Goal: Check status: Check status

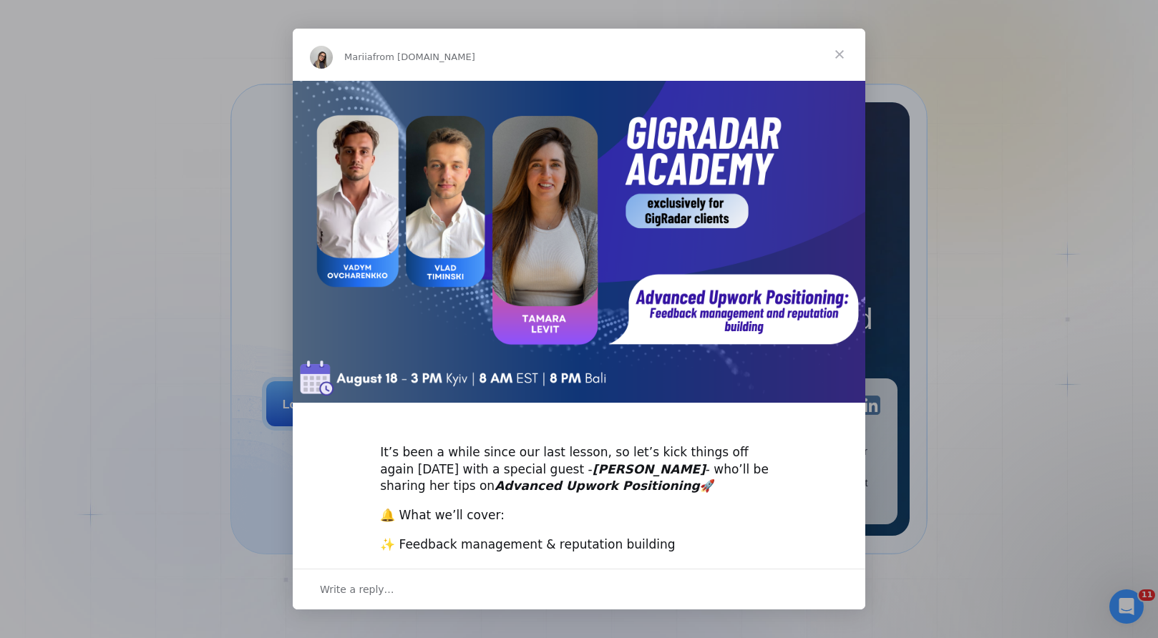
click at [836, 42] on span "Close" at bounding box center [840, 55] width 52 height 52
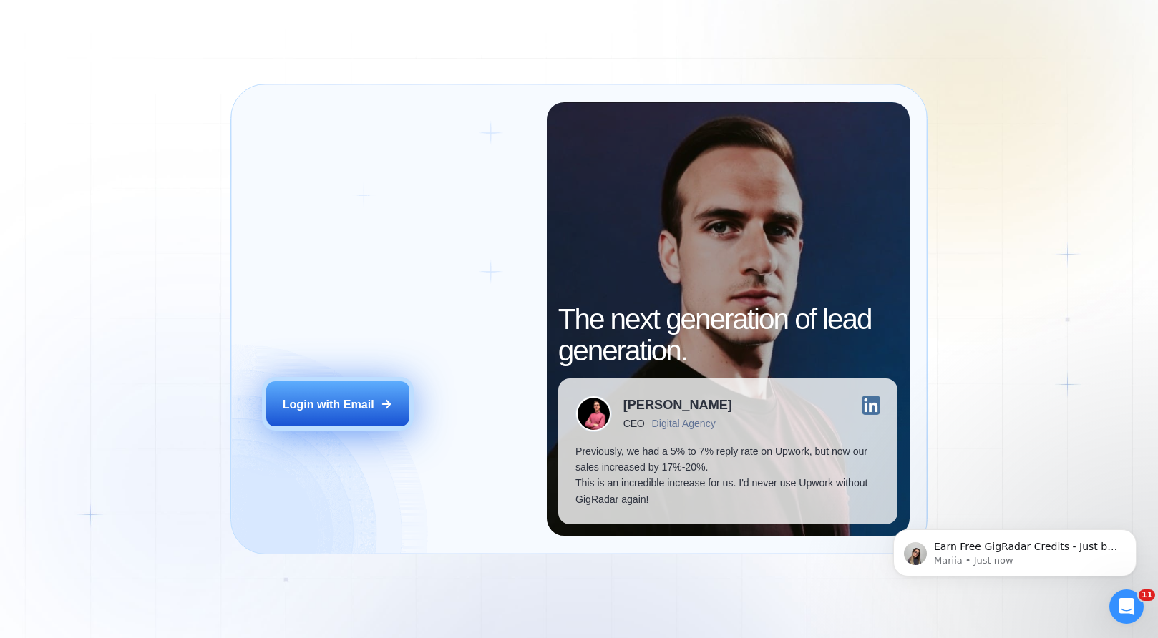
click at [302, 413] on button "Login with Email" at bounding box center [337, 403] width 143 height 45
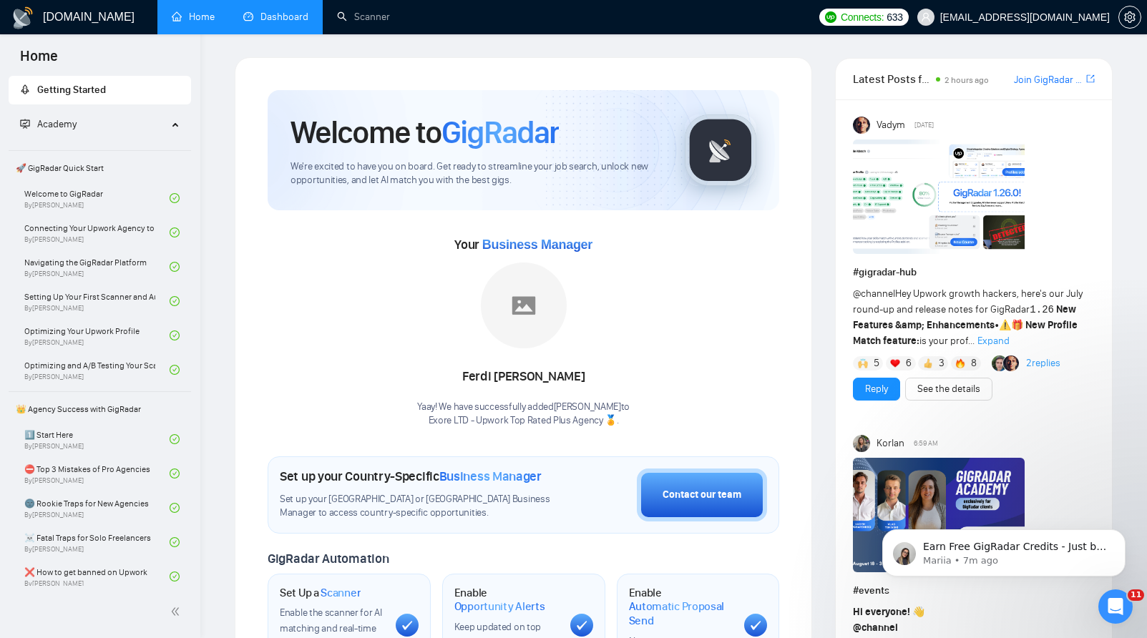
click at [297, 13] on link "Dashboard" at bounding box center [275, 17] width 65 height 12
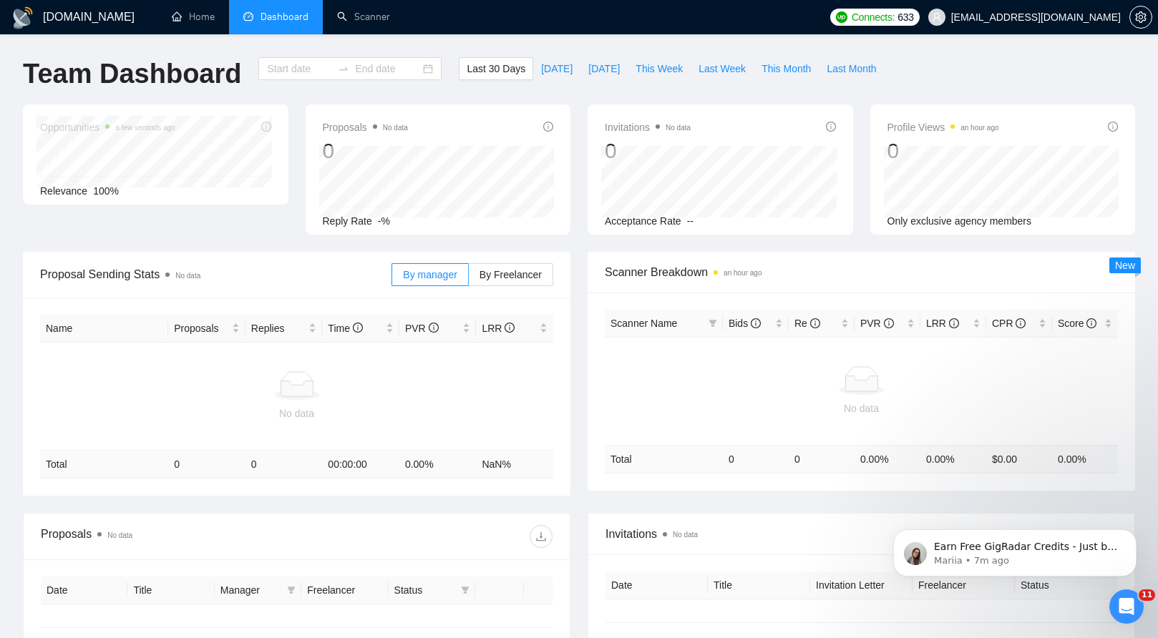
type input "[DATE]"
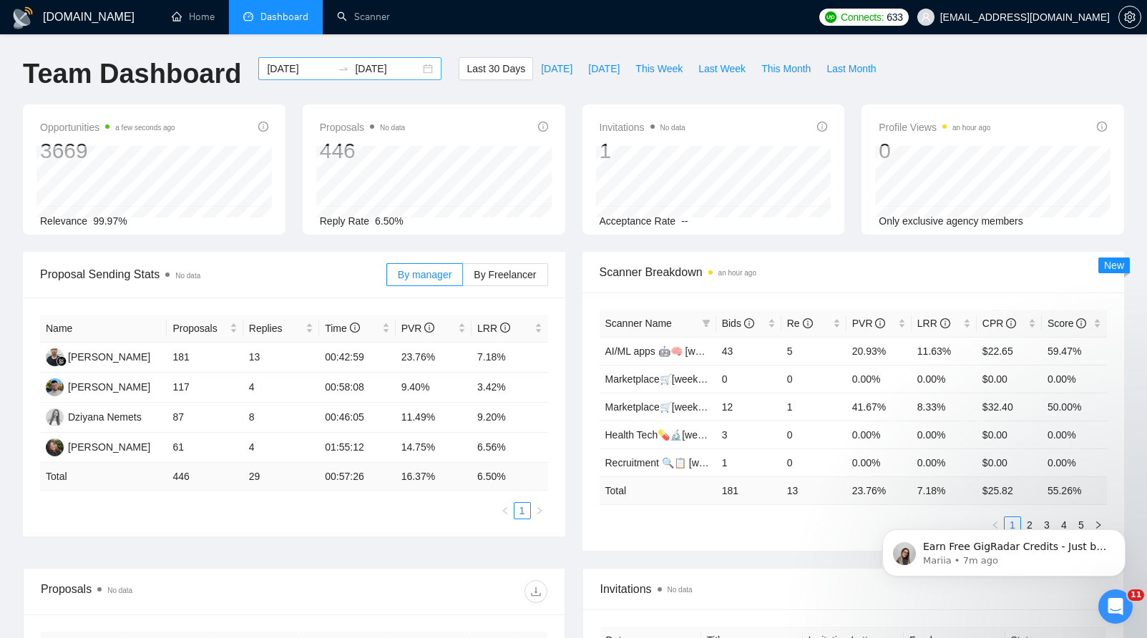
click at [303, 66] on input "[DATE]" at bounding box center [299, 69] width 65 height 16
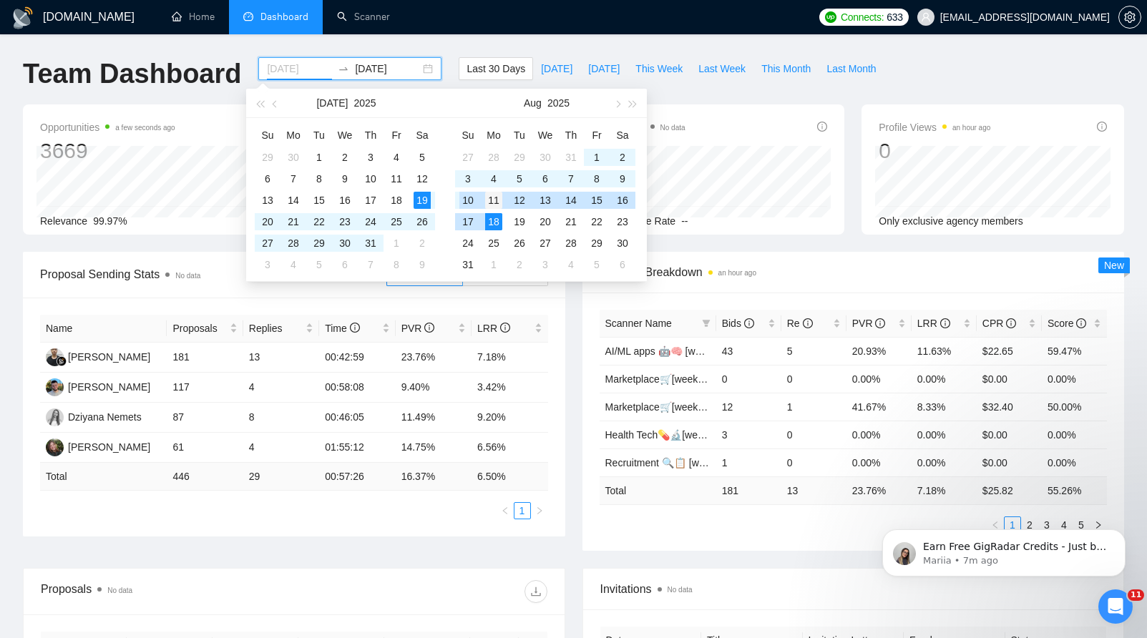
type input "[DATE]"
click at [494, 198] on div "11" at bounding box center [493, 200] width 17 height 17
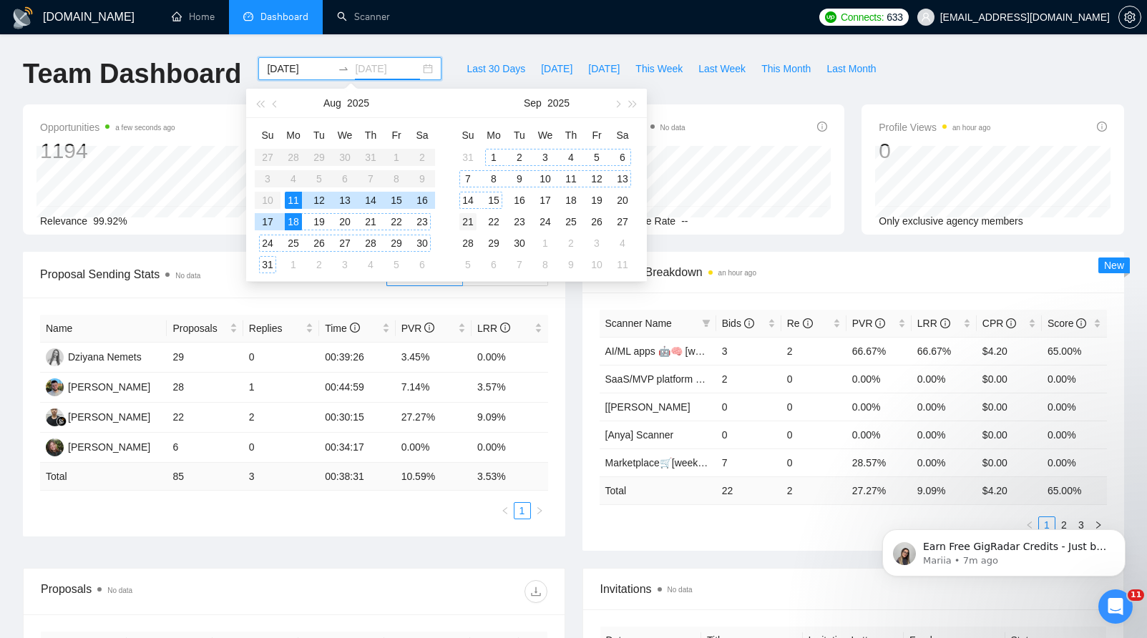
type input "[DATE]"
click at [479, 215] on td "21" at bounding box center [468, 221] width 26 height 21
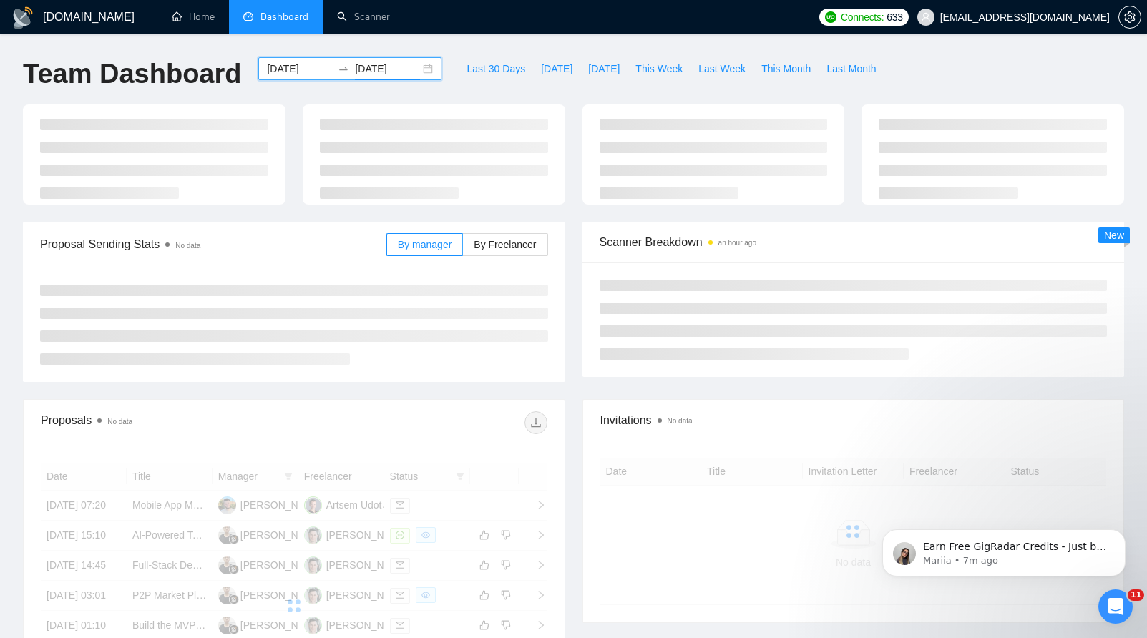
click at [474, 218] on div at bounding box center [573, 162] width 1118 height 117
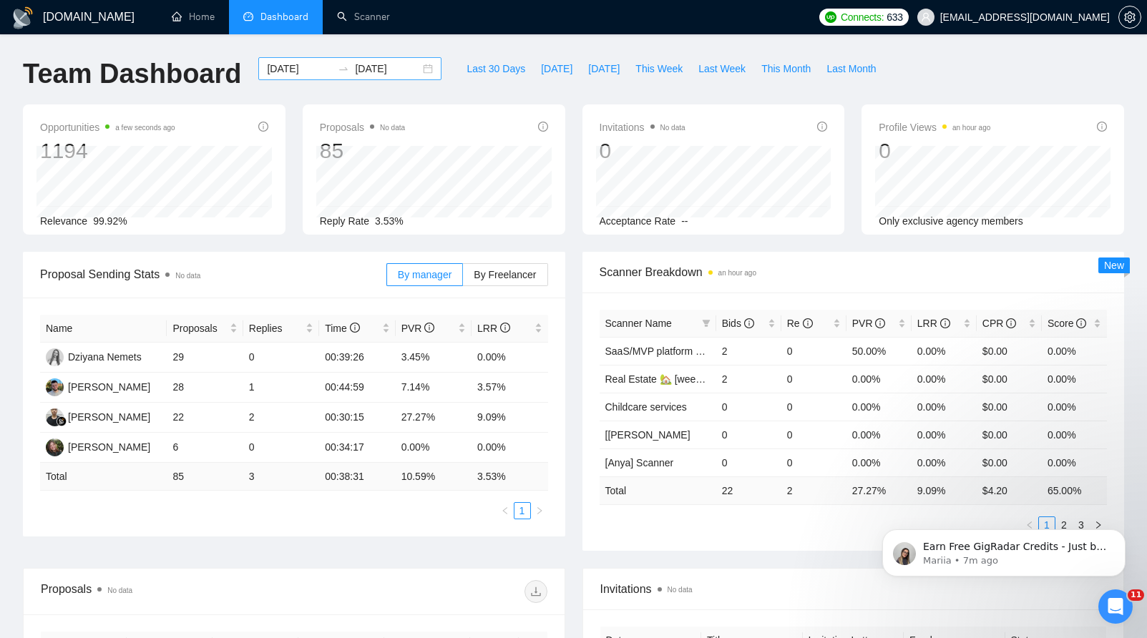
click at [283, 69] on input "[DATE]" at bounding box center [299, 69] width 65 height 16
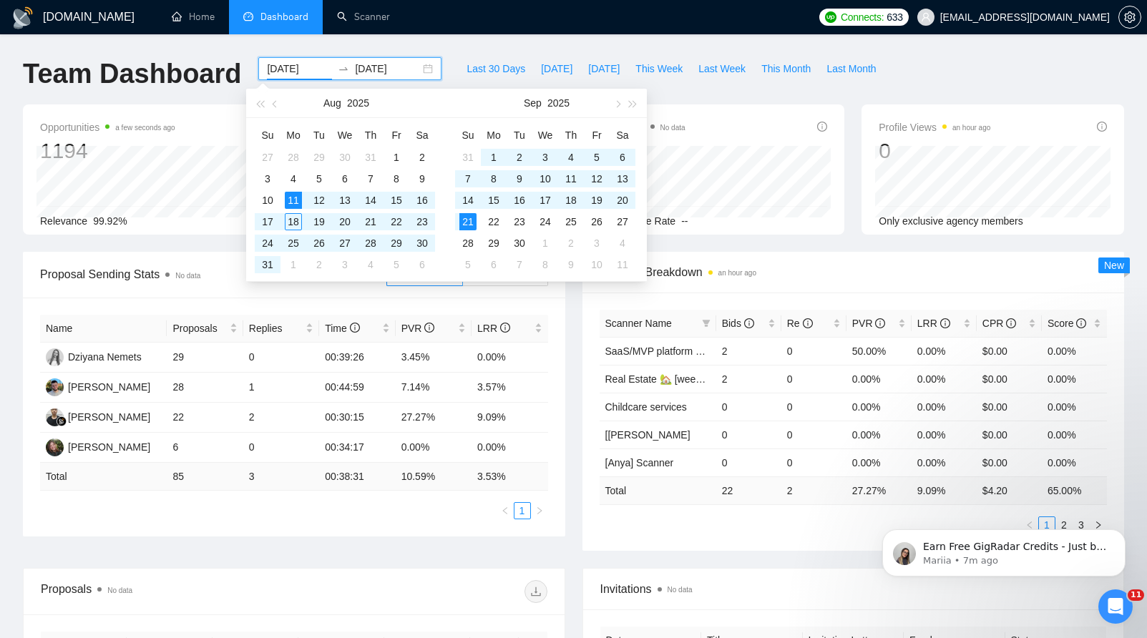
type input "[DATE]"
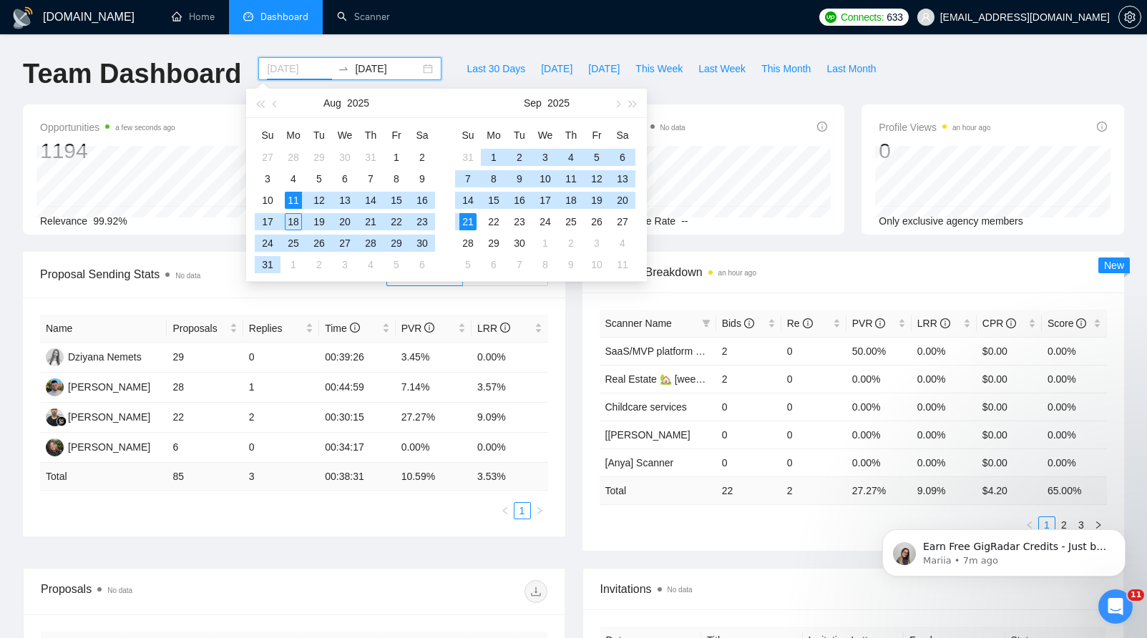
click at [295, 203] on div "11" at bounding box center [293, 200] width 17 height 17
type input "[DATE]"
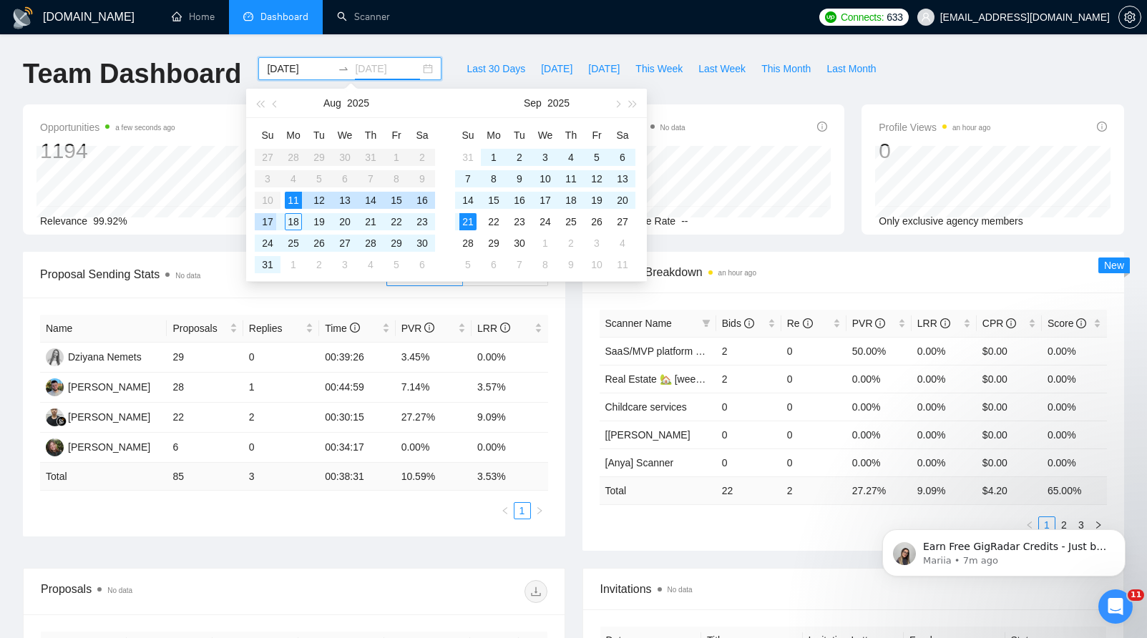
click at [269, 223] on div "17" at bounding box center [267, 221] width 17 height 17
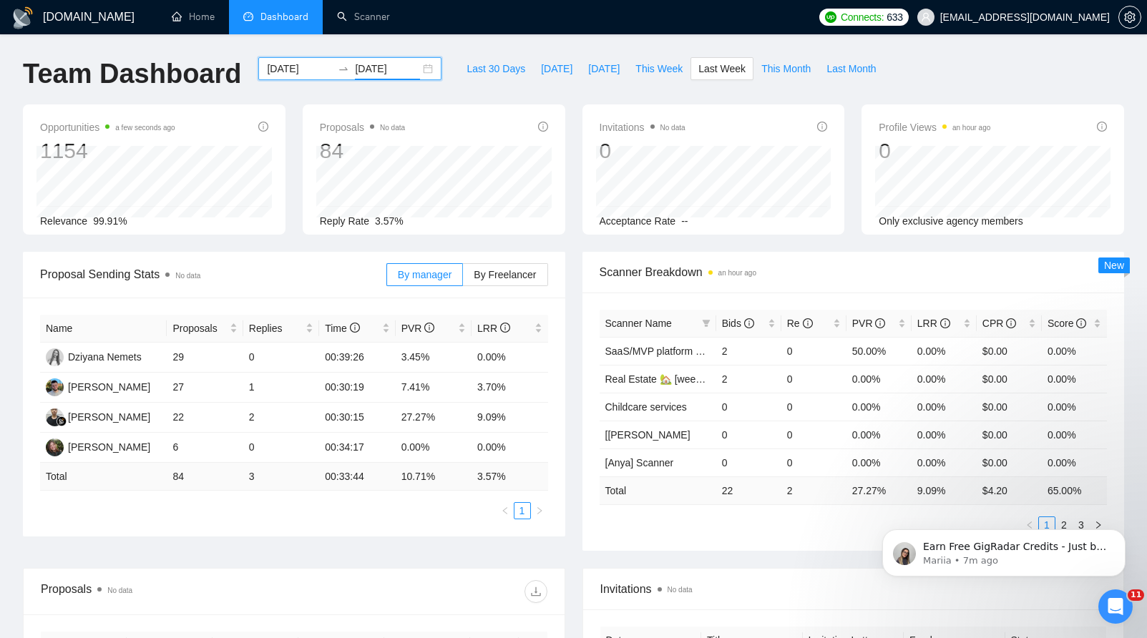
click at [311, 534] on div "Name Proposals Replies Time PVR LRR Dziyana Nemets 29 0 00:39:26 3.45% 0.00% [P…" at bounding box center [294, 417] width 542 height 239
click at [264, 444] on td "0" at bounding box center [281, 448] width 76 height 30
click at [262, 361] on td "0" at bounding box center [281, 358] width 76 height 30
click at [265, 145] on div "Opportunities 12 minutes ago 1154" at bounding box center [154, 142] width 228 height 46
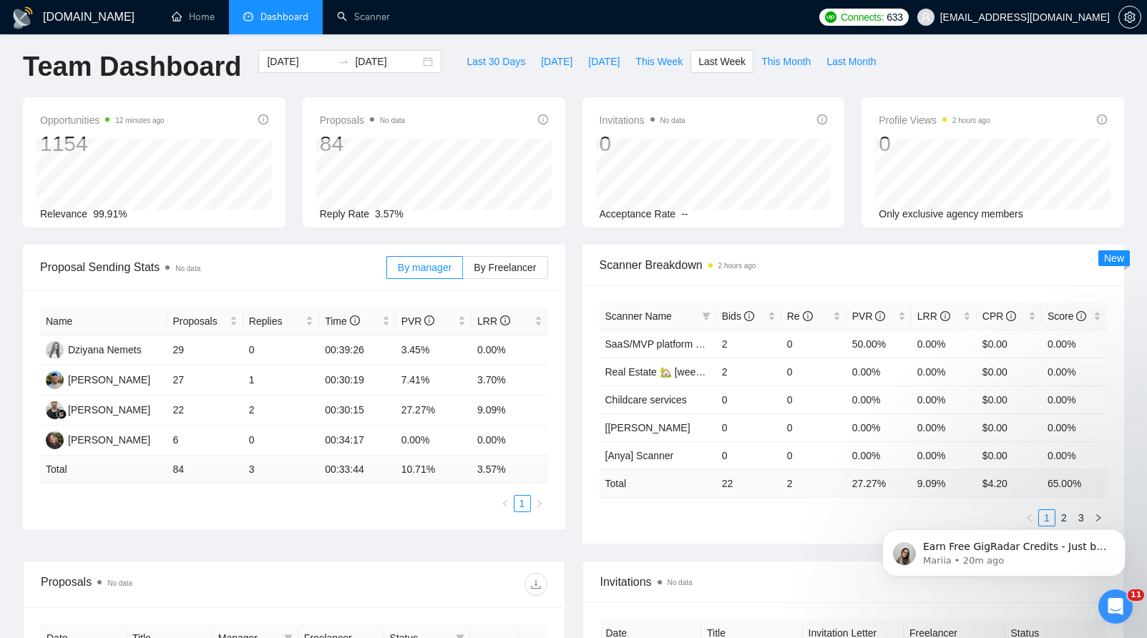
scroll to position [19, 0]
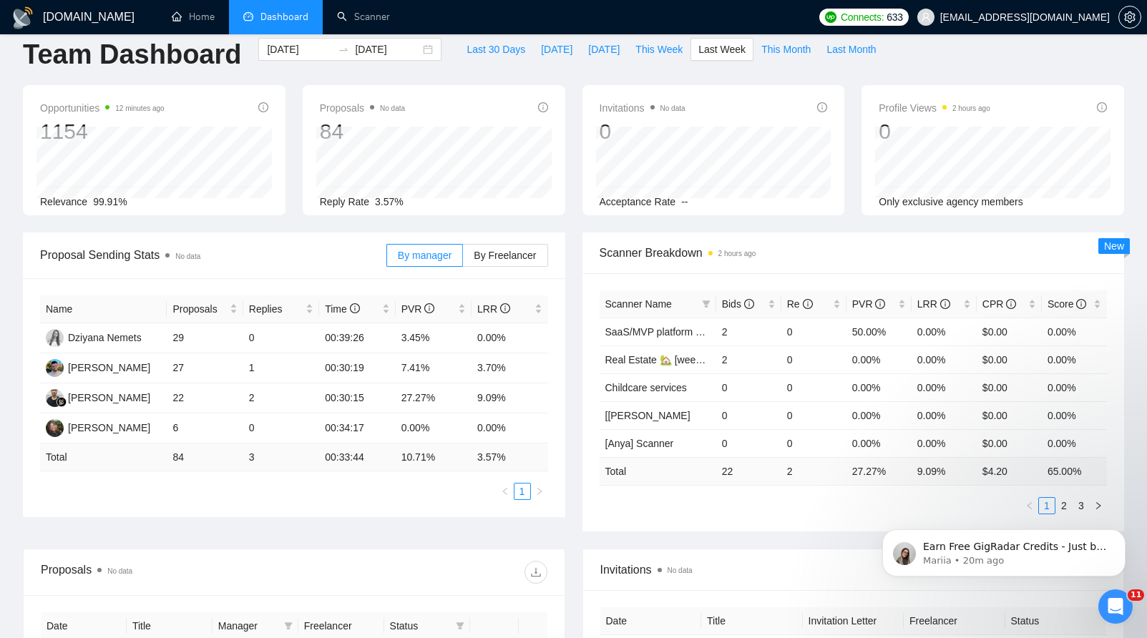
click at [570, 175] on div "Proposals No data 84 Reply Rate 3.57%" at bounding box center [434, 150] width 280 height 130
click at [209, 359] on td "27" at bounding box center [205, 368] width 76 height 30
drag, startPoint x: 262, startPoint y: 398, endPoint x: 241, endPoint y: 399, distance: 20.8
click at [241, 399] on tr "[PERSON_NAME] 22 2 00:30:15 27.27% 9.09%" at bounding box center [294, 399] width 508 height 30
click at [241, 398] on td "22" at bounding box center [205, 399] width 76 height 30
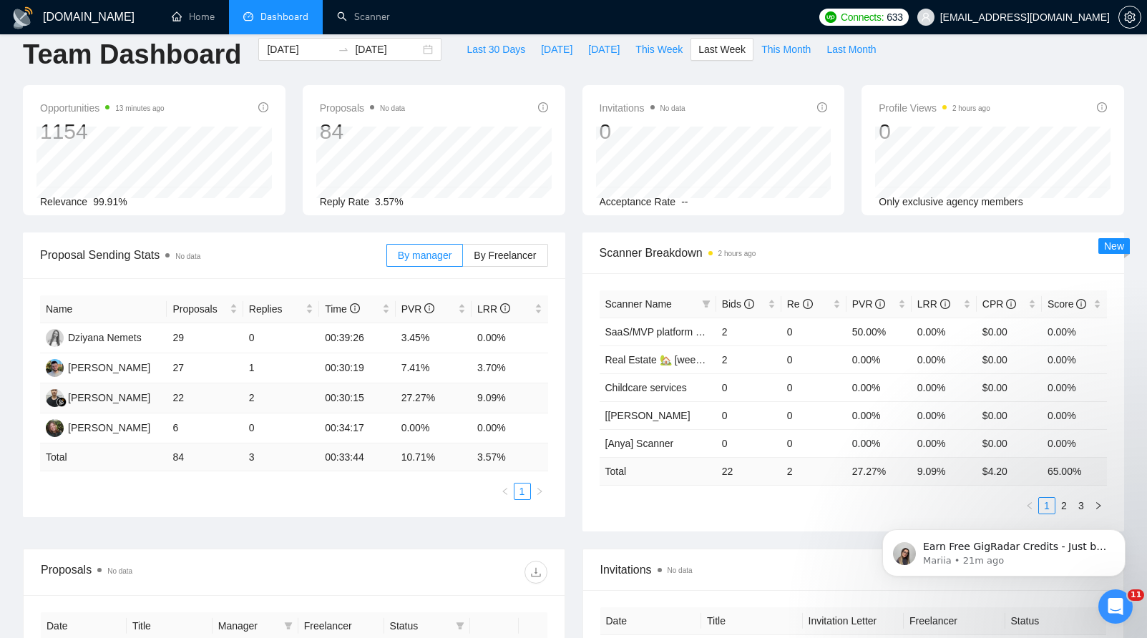
click at [241, 398] on td "22" at bounding box center [205, 399] width 76 height 30
click at [247, 404] on td "2" at bounding box center [281, 399] width 76 height 30
drag, startPoint x: 184, startPoint y: 400, endPoint x: 175, endPoint y: 400, distance: 8.6
click at [175, 400] on td "22" at bounding box center [205, 399] width 76 height 30
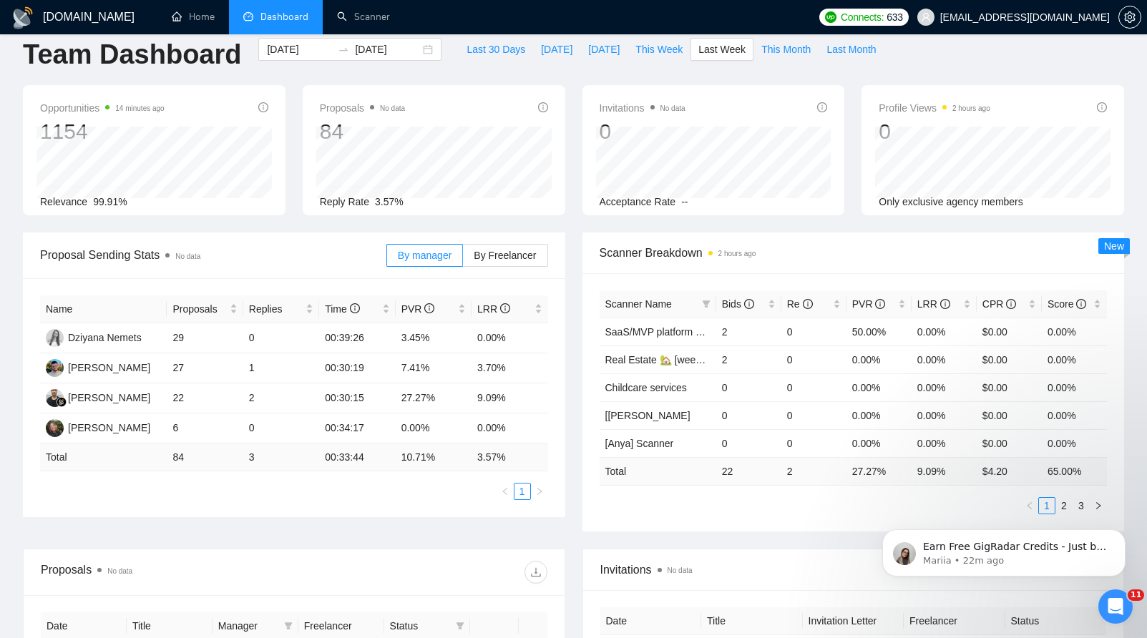
click at [349, 246] on span "Proposal Sending Stats No data" at bounding box center [213, 255] width 346 height 18
click at [344, 253] on span "Proposal Sending Stats No data" at bounding box center [213, 255] width 346 height 18
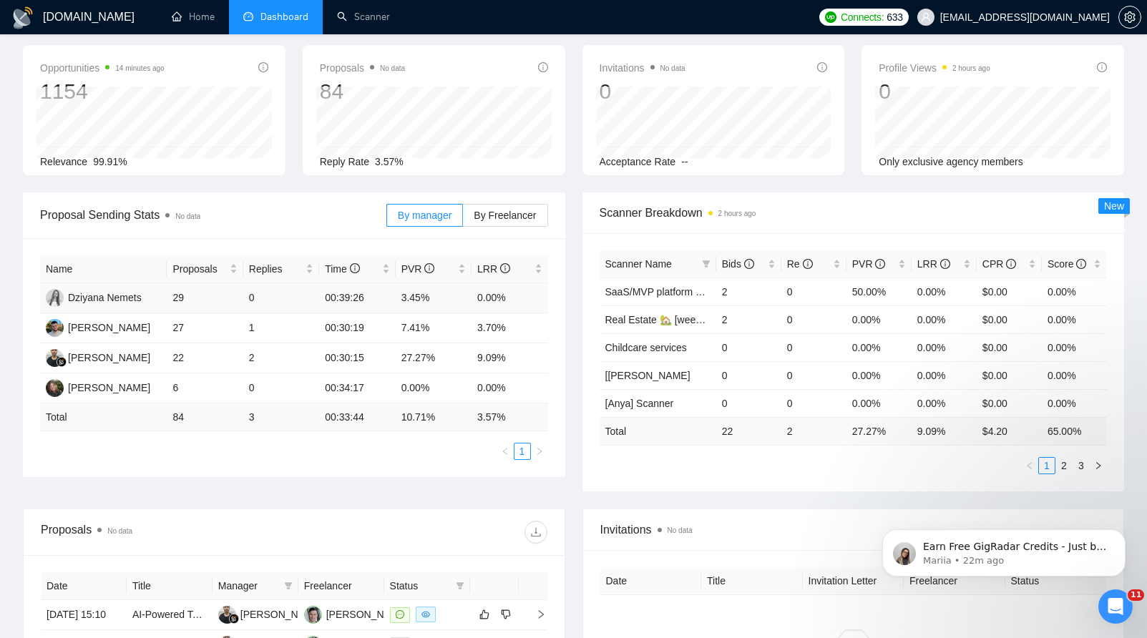
scroll to position [0, 0]
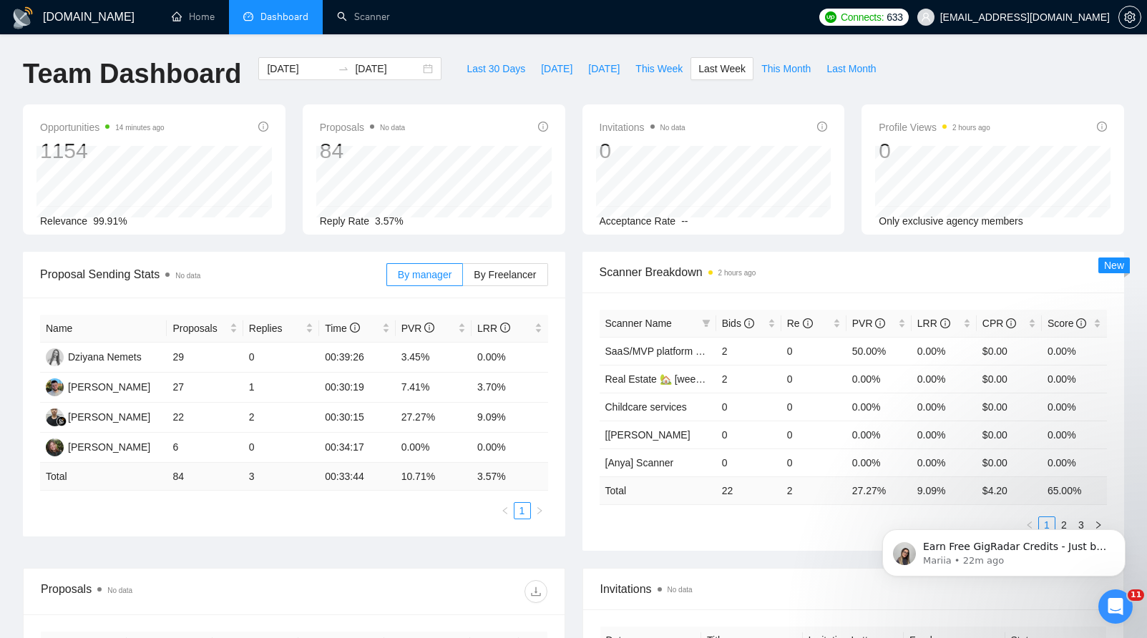
click at [338, 260] on div "Proposal Sending Stats No data" at bounding box center [213, 274] width 346 height 41
click at [286, 388] on td "1" at bounding box center [281, 388] width 76 height 30
click at [568, 182] on div "Proposals No data 84 Reply Rate 3.57%" at bounding box center [434, 169] width 280 height 130
click at [569, 182] on div "Proposals No data 84 Reply Rate 3.57%" at bounding box center [434, 169] width 280 height 130
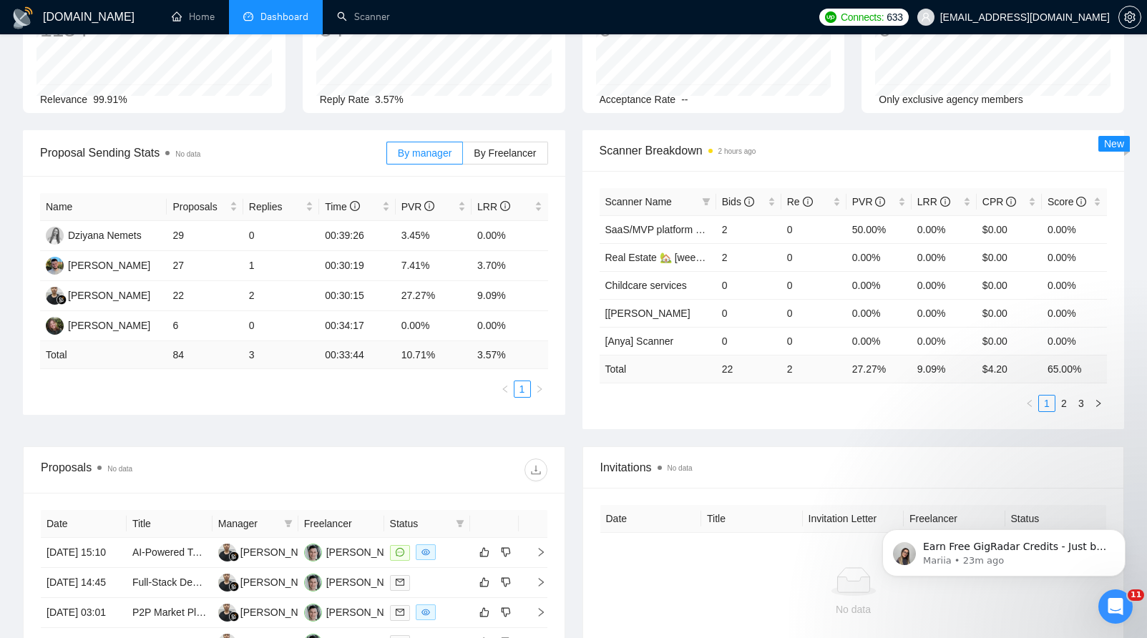
click at [218, 378] on div "Name Proposals Replies Time PVR LRR Dziyana Nemets 29 0 00:39:26 3.45% 0.00% [P…" at bounding box center [294, 295] width 508 height 205
click at [210, 391] on ul "1" at bounding box center [294, 389] width 508 height 17
click at [202, 393] on ul "1" at bounding box center [294, 389] width 508 height 17
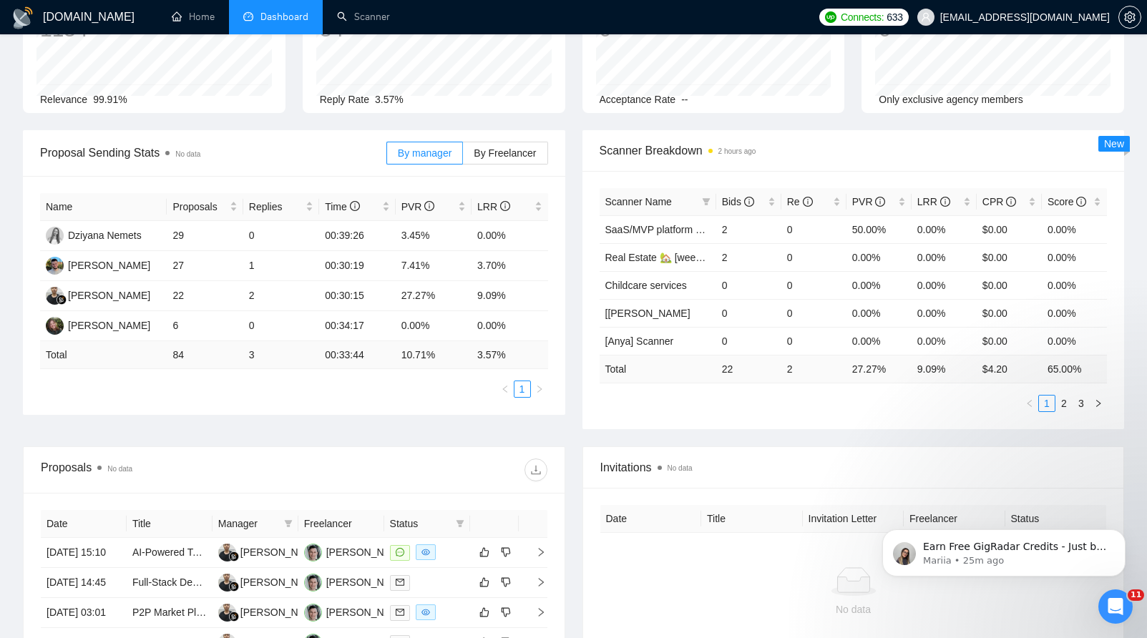
click at [474, 384] on ul "1" at bounding box center [294, 389] width 508 height 17
